Goal: Transaction & Acquisition: Purchase product/service

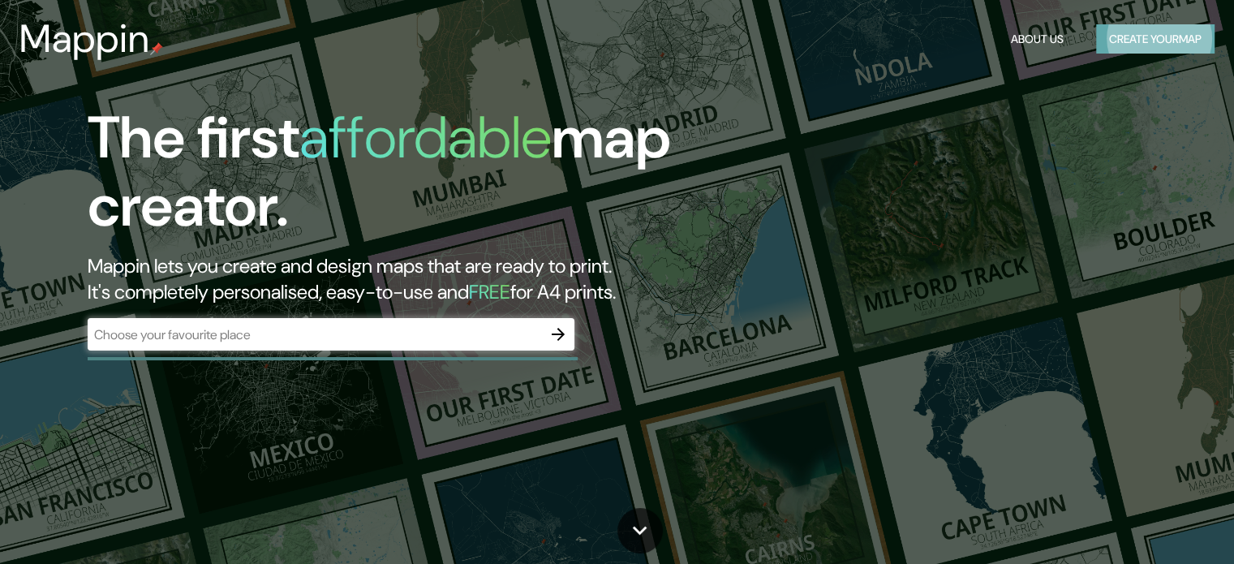
click at [1147, 35] on button "Create your map" at bounding box center [1155, 39] width 118 height 30
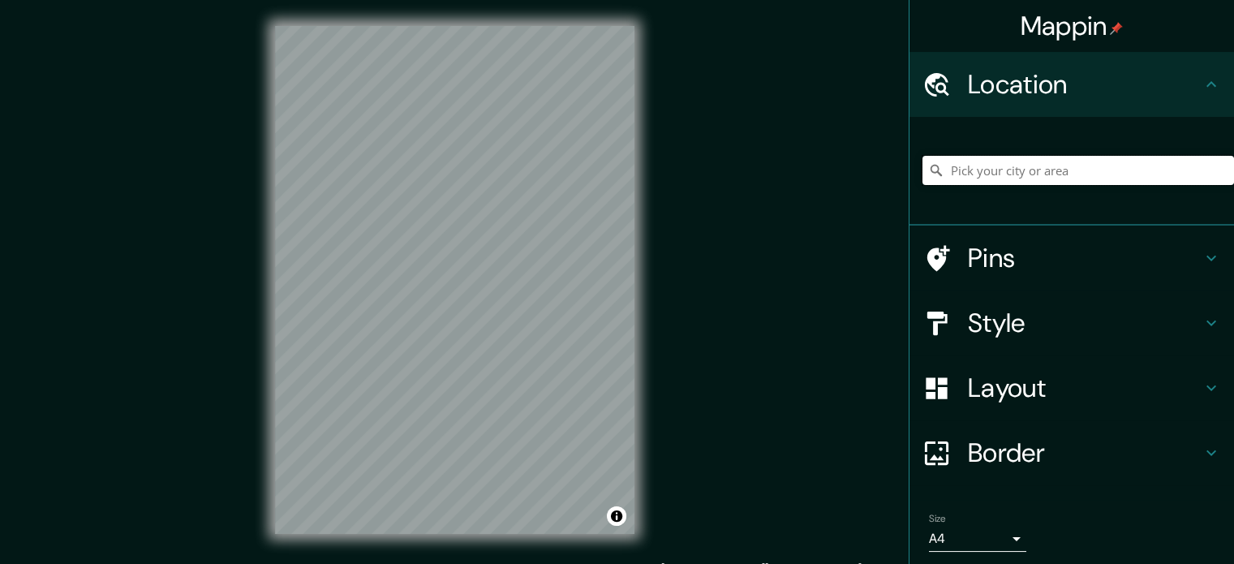
click at [987, 172] on input "Pick your city or area" at bounding box center [1079, 170] width 312 height 29
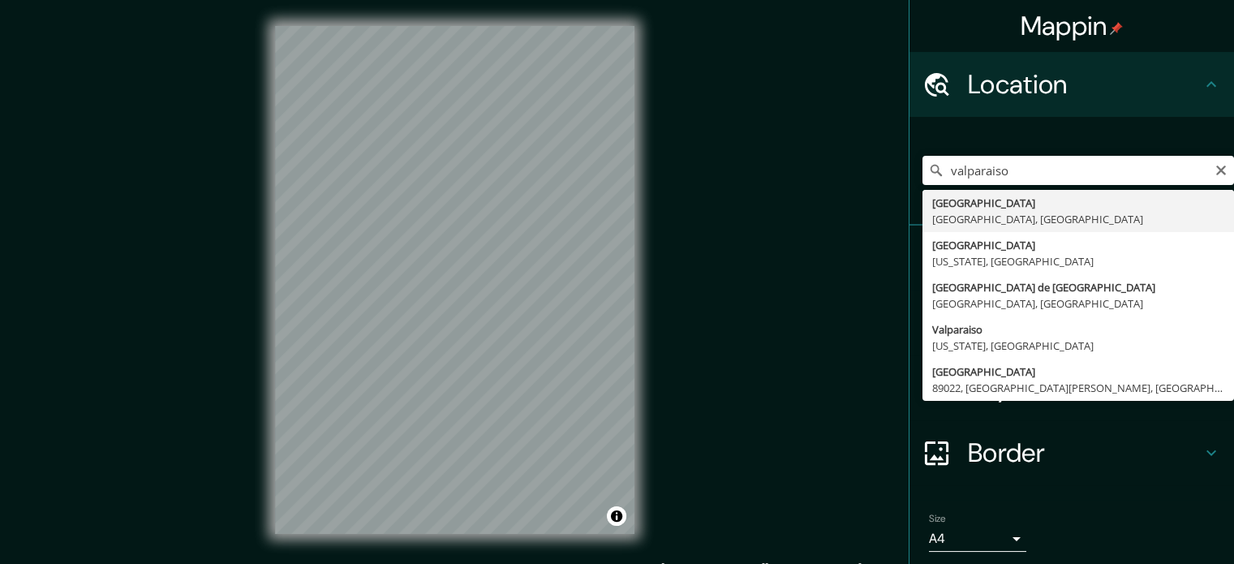
type input "[GEOGRAPHIC_DATA], [GEOGRAPHIC_DATA], [GEOGRAPHIC_DATA]"
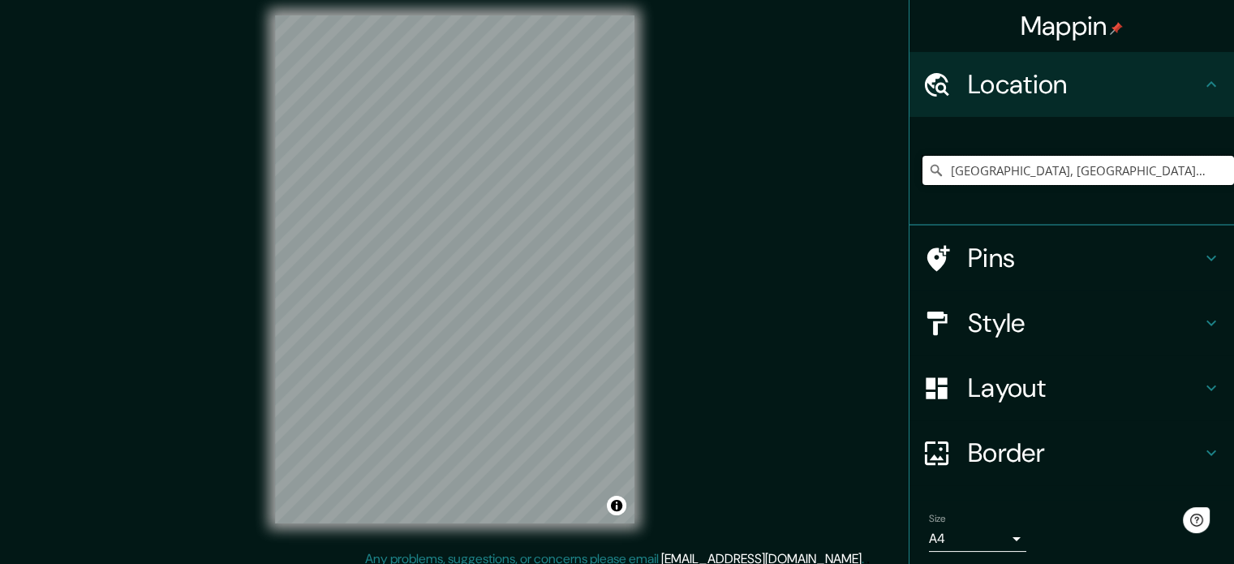
scroll to position [21, 0]
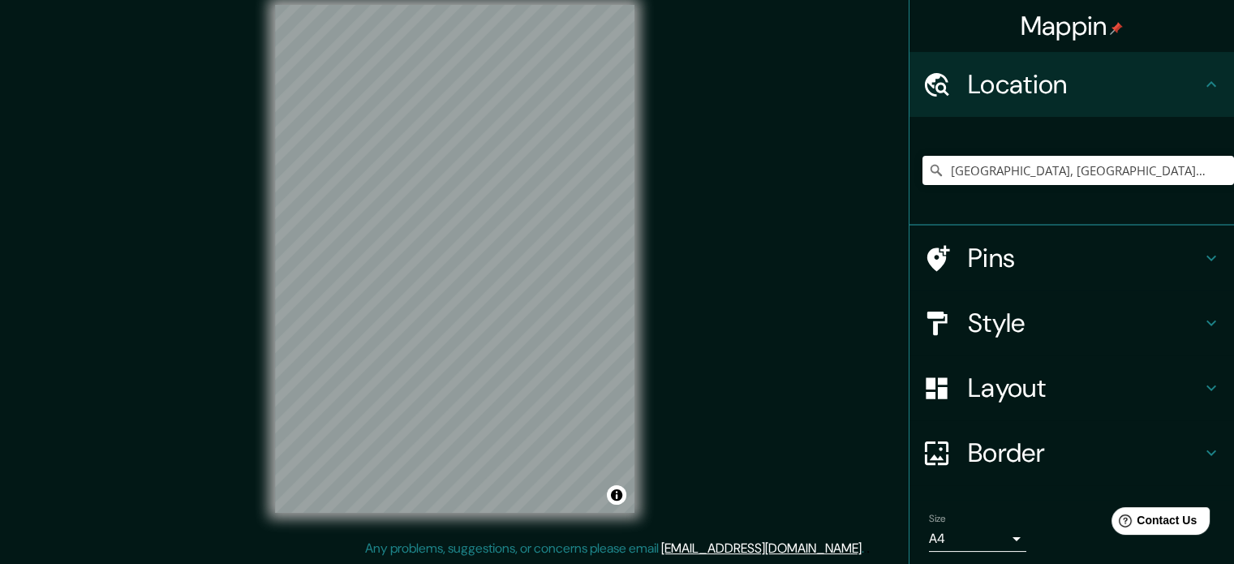
click at [1107, 256] on h4 "Pins" at bounding box center [1085, 258] width 234 height 32
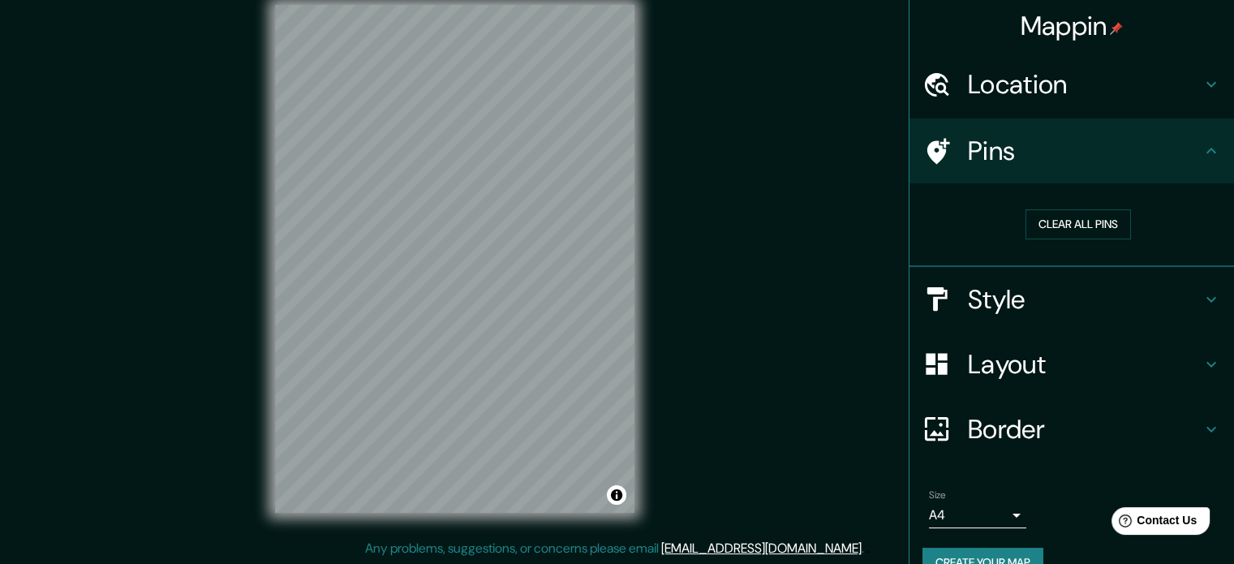
click at [1133, 151] on h4 "Pins" at bounding box center [1085, 151] width 234 height 32
click at [1202, 81] on icon at bounding box center [1211, 84] width 19 height 19
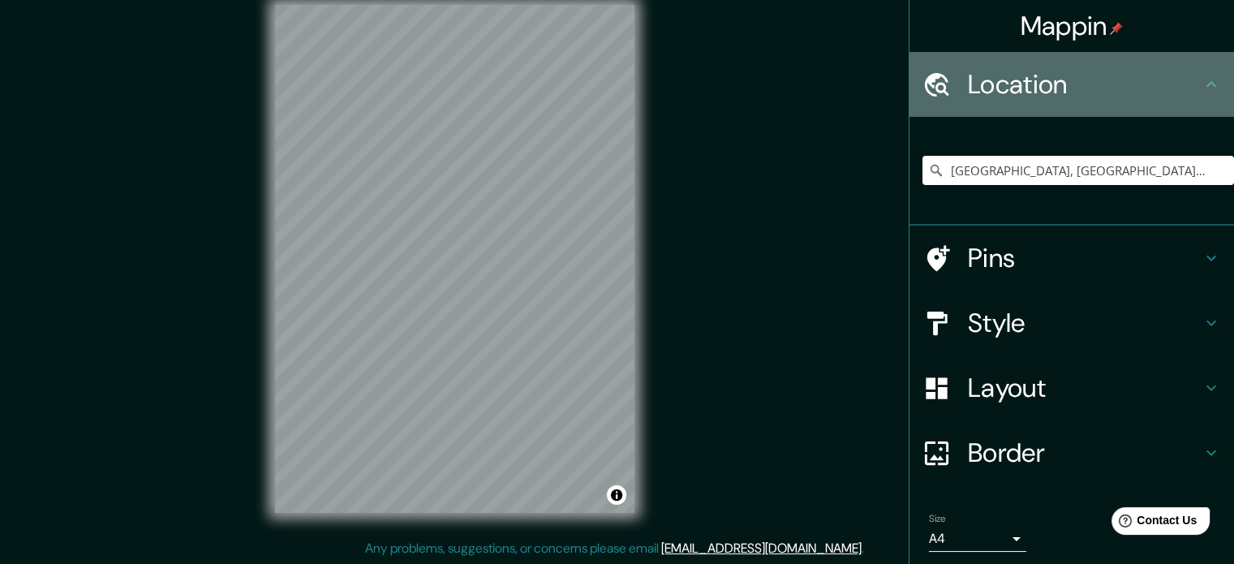
click at [1202, 78] on icon at bounding box center [1211, 84] width 19 height 19
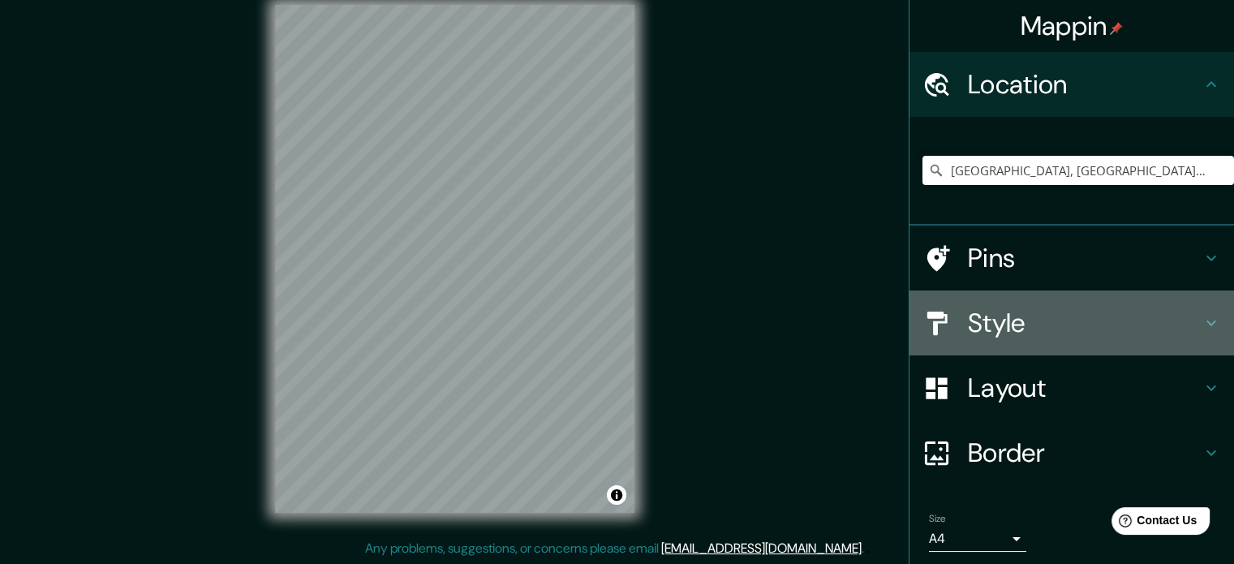
click at [1202, 324] on icon at bounding box center [1211, 322] width 19 height 19
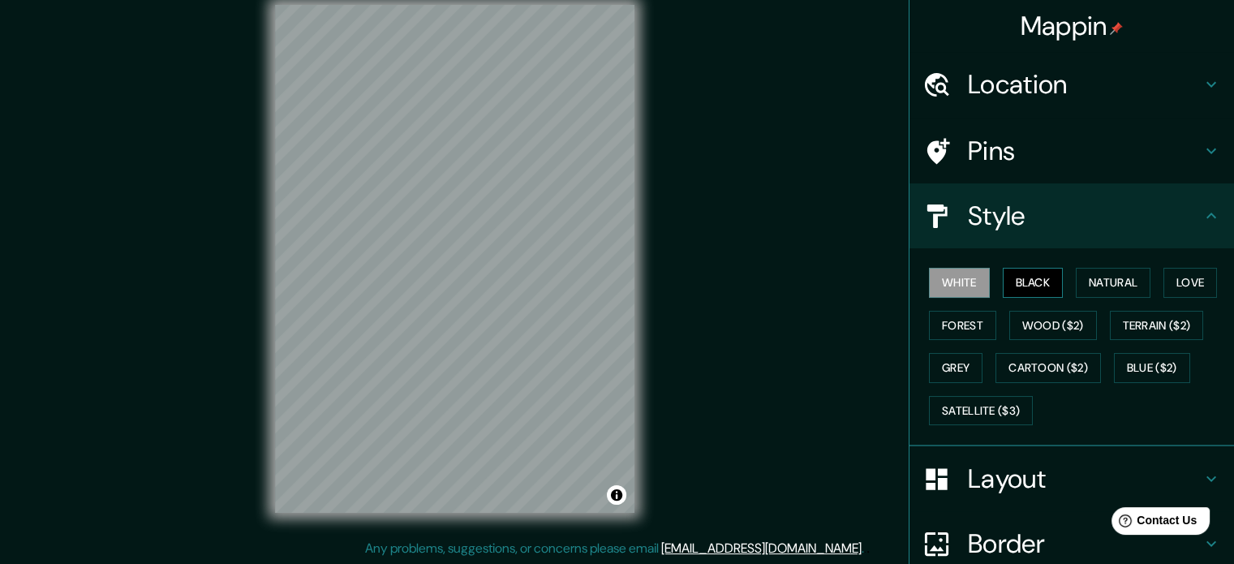
click at [1026, 281] on button "Black" at bounding box center [1033, 283] width 61 height 30
click at [1076, 291] on button "Natural" at bounding box center [1113, 283] width 75 height 30
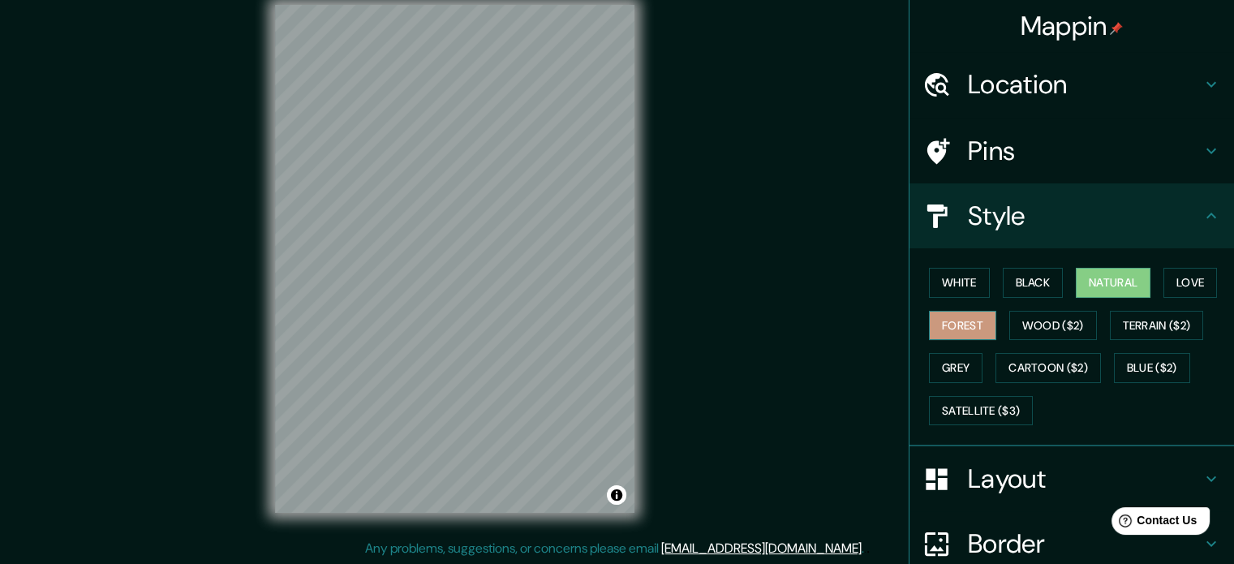
click at [960, 333] on button "Forest" at bounding box center [962, 326] width 67 height 30
click at [945, 356] on button "Grey" at bounding box center [956, 368] width 54 height 30
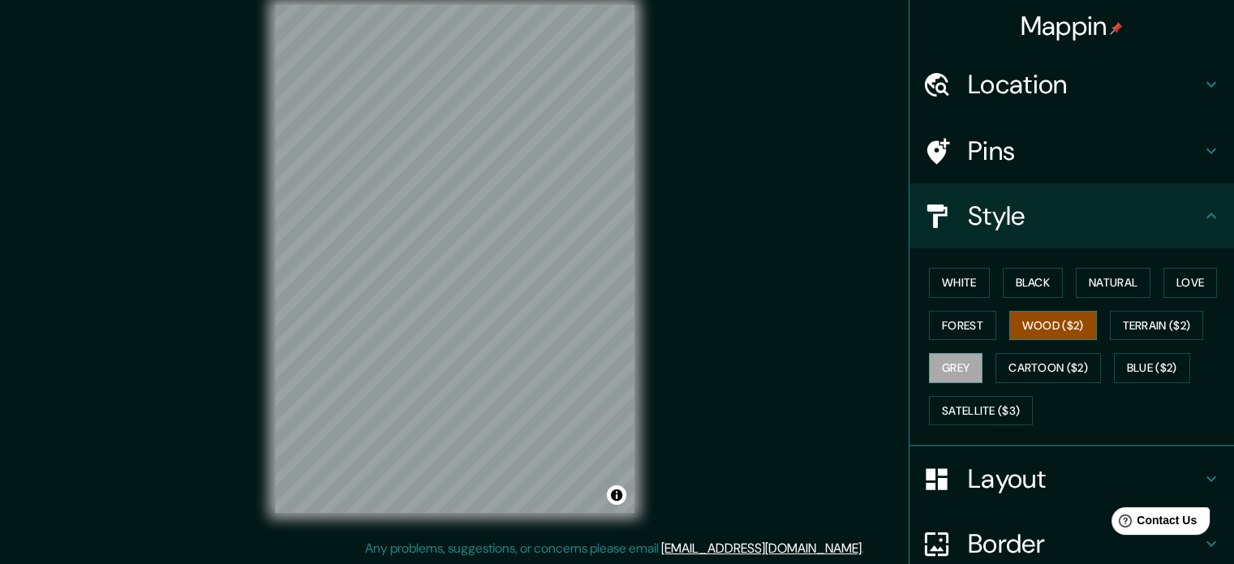
click at [1047, 320] on button "Wood ($2)" at bounding box center [1053, 326] width 88 height 30
click at [1121, 324] on button "Terrain ($2)" at bounding box center [1157, 326] width 94 height 30
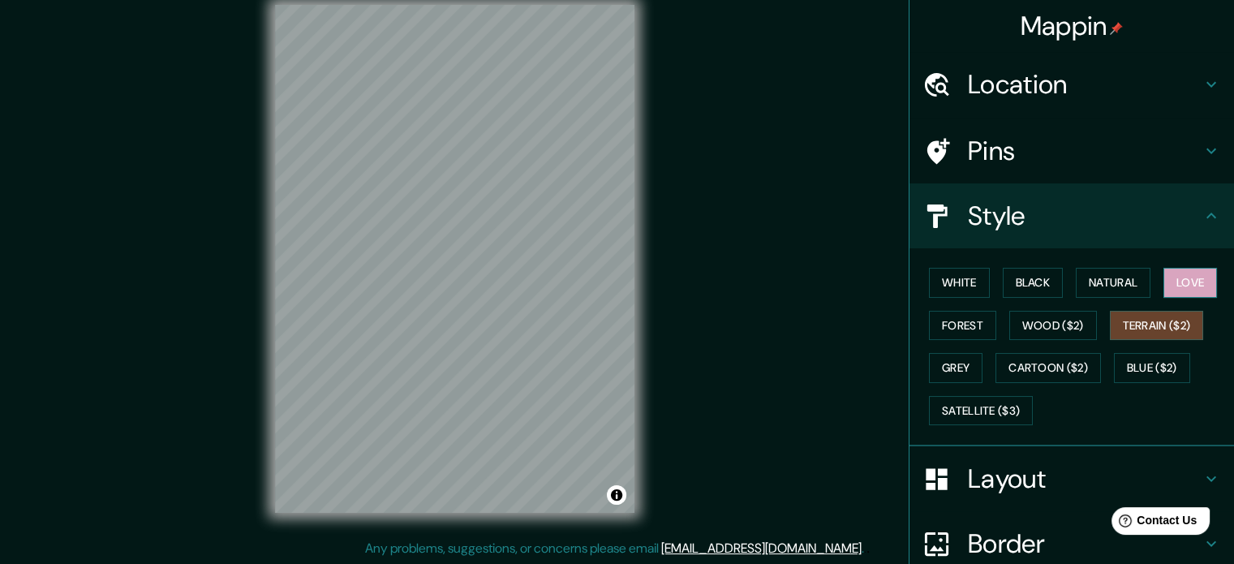
click at [1169, 286] on button "Love" at bounding box center [1191, 283] width 54 height 30
click at [932, 275] on button "White" at bounding box center [959, 283] width 61 height 30
